Goal: Use online tool/utility: Utilize a website feature to perform a specific function

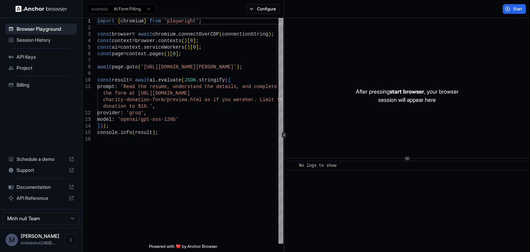
click at [38, 56] on span "API Keys" at bounding box center [46, 56] width 58 height 7
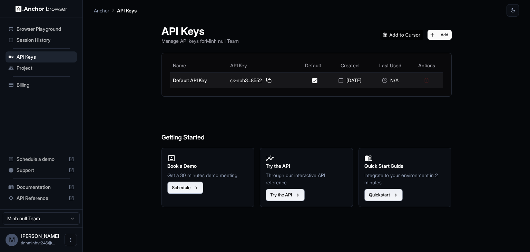
click at [261, 79] on div "sk-ebb3...8552" at bounding box center [262, 80] width 65 height 8
click at [266, 78] on button at bounding box center [269, 80] width 8 height 8
click at [265, 81] on button at bounding box center [269, 80] width 8 height 8
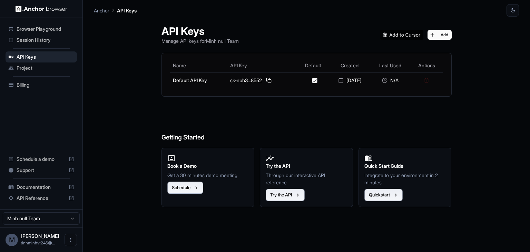
click at [48, 28] on span "Browser Playground" at bounding box center [46, 29] width 58 height 7
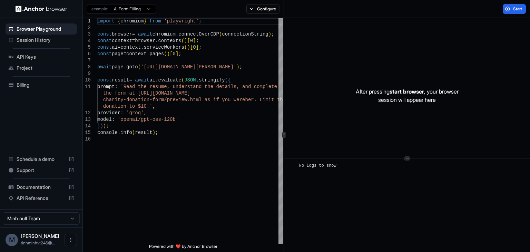
click at [412, 97] on p "After pressing start browser , your browser session will appear here" at bounding box center [407, 95] width 103 height 17
click at [519, 7] on span "Start" at bounding box center [518, 9] width 10 height 6
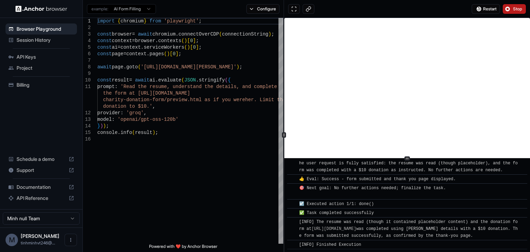
scroll to position [447, 0]
type textarea "**********"
click at [215, 140] on div "import { chromium } from 'playwright' ; const browser = await chromium . connec…" at bounding box center [190, 190] width 186 height 344
